Goal: Complete application form: Complete application form

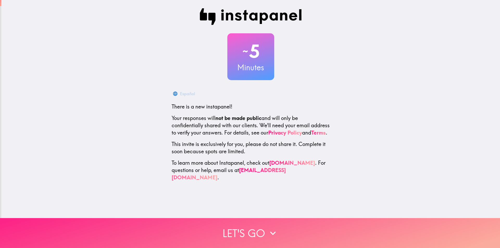
click at [267, 227] on icon "button" at bounding box center [272, 232] width 11 height 11
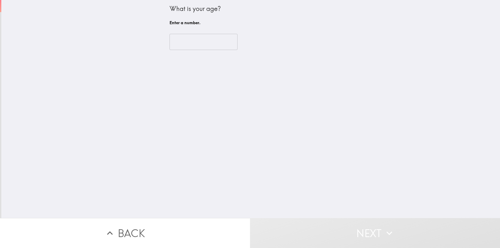
click at [200, 47] on input "number" at bounding box center [203, 42] width 68 height 16
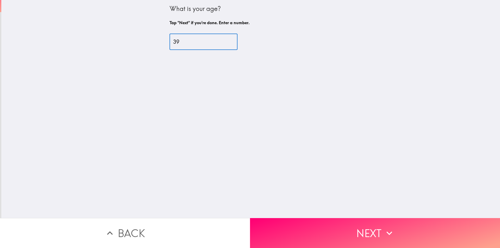
type input "3"
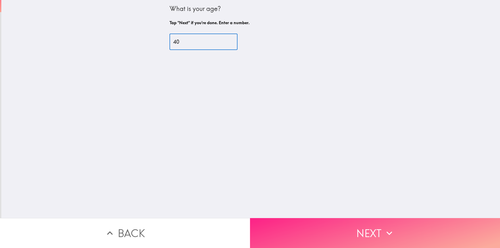
type input "40"
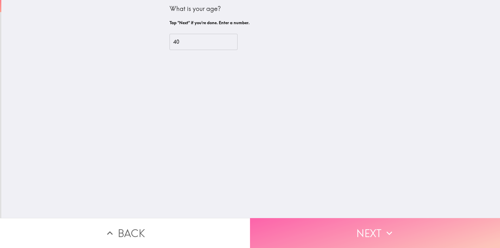
click at [350, 229] on button "Next" at bounding box center [375, 233] width 250 height 30
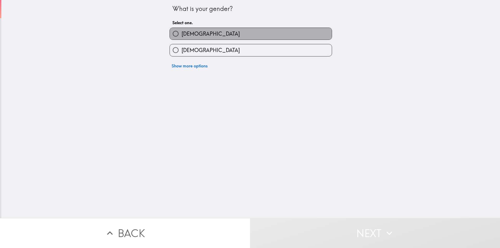
click at [208, 30] on label "[DEMOGRAPHIC_DATA]" at bounding box center [251, 34] width 162 height 12
click at [181, 30] on input "[DEMOGRAPHIC_DATA]" at bounding box center [176, 34] width 12 height 12
radio input "true"
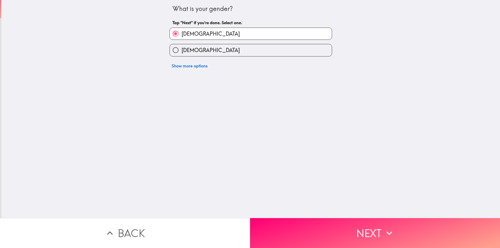
click at [349, 231] on button "Next" at bounding box center [375, 233] width 250 height 30
click at [349, 231] on div "Back Next" at bounding box center [250, 233] width 500 height 30
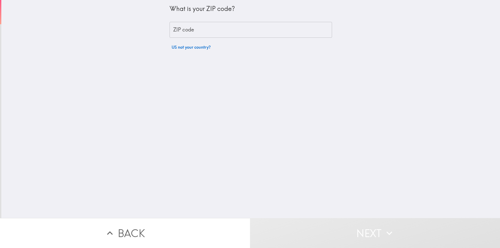
click at [204, 33] on input "ZIP code" at bounding box center [250, 30] width 162 height 16
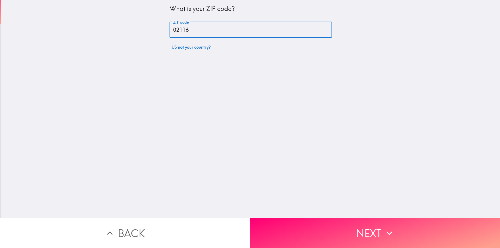
type input "02116"
click at [369, 229] on button "Next" at bounding box center [375, 233] width 250 height 30
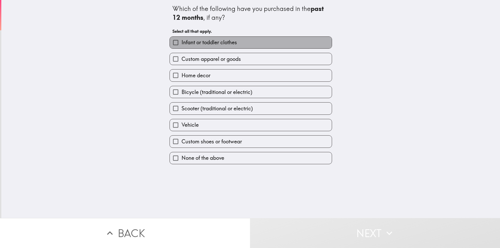
click at [238, 42] on label "Infant or toddler clothes" at bounding box center [251, 43] width 162 height 12
click at [181, 42] on input "Infant or toddler clothes" at bounding box center [176, 43] width 12 height 12
checkbox input "true"
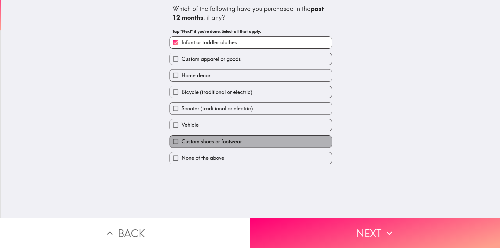
click at [242, 140] on label "Custom shoes or footwear" at bounding box center [251, 142] width 162 height 12
click at [181, 140] on input "Custom shoes or footwear" at bounding box center [176, 142] width 12 height 12
checkbox input "true"
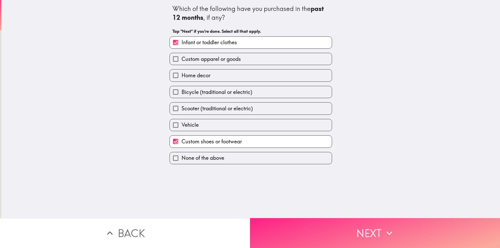
click at [280, 222] on button "Next" at bounding box center [375, 233] width 250 height 30
